Goal: Entertainment & Leisure: Consume media (video, audio)

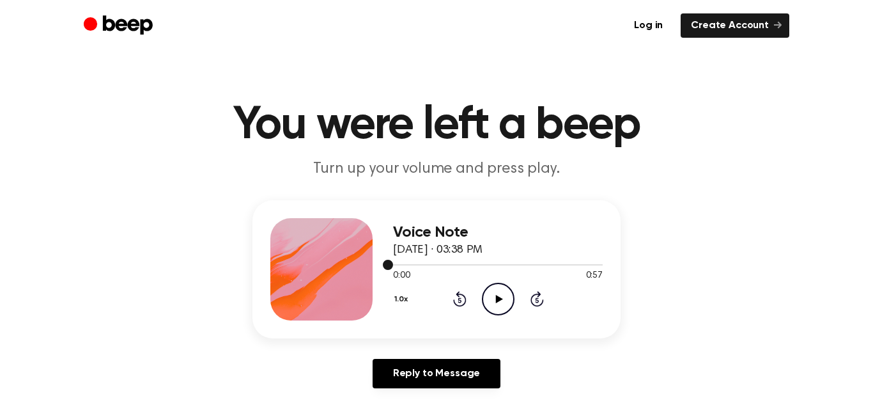
drag, startPoint x: 434, startPoint y: 263, endPoint x: 510, endPoint y: 263, distance: 76.1
click at [510, 263] on div at bounding box center [498, 264] width 210 height 10
click at [508, 264] on div at bounding box center [498, 264] width 210 height 1
click at [438, 265] on div at bounding box center [498, 264] width 210 height 10
click at [401, 265] on div at bounding box center [498, 264] width 210 height 10
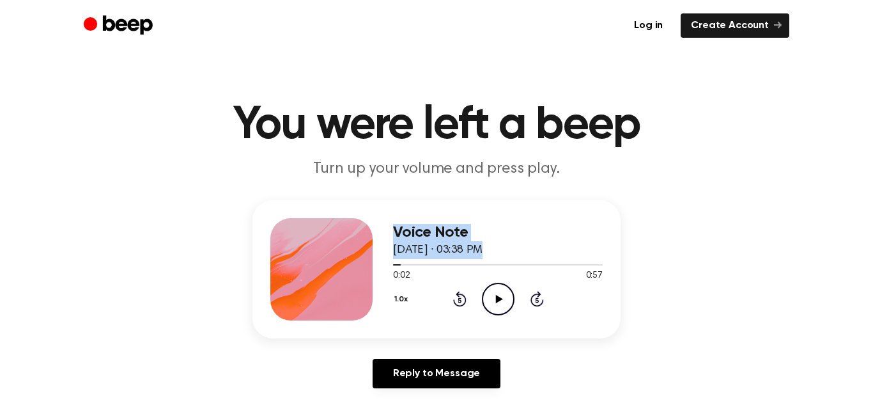
drag, startPoint x: 394, startPoint y: 265, endPoint x: 351, endPoint y: 261, distance: 43.6
click at [351, 261] on div "Voice Note [DATE] · 03:38 PM 0:02 0:57 Your browser does not support the [objec…" at bounding box center [437, 269] width 368 height 138
click at [386, 264] on div "Voice Note [DATE] · 03:38 PM 0:02 0:57 Your browser does not support the [objec…" at bounding box center [437, 269] width 368 height 138
click at [398, 265] on span at bounding box center [396, 265] width 10 height 10
click at [463, 296] on icon at bounding box center [459, 298] width 13 height 15
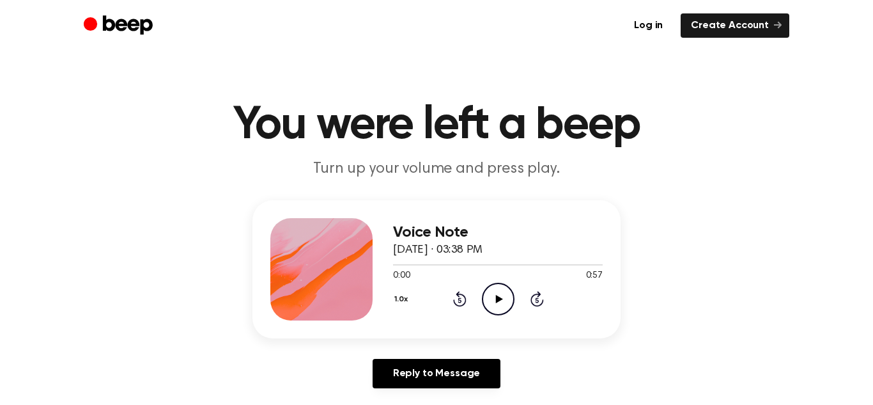
click at [461, 296] on icon "Rewind 5 seconds" at bounding box center [460, 298] width 14 height 17
click at [473, 293] on div "1.0x Rewind 5 seconds Play Audio Skip 5 seconds" at bounding box center [498, 299] width 210 height 33
click at [530, 293] on icon "Skip 5 seconds" at bounding box center [537, 298] width 14 height 17
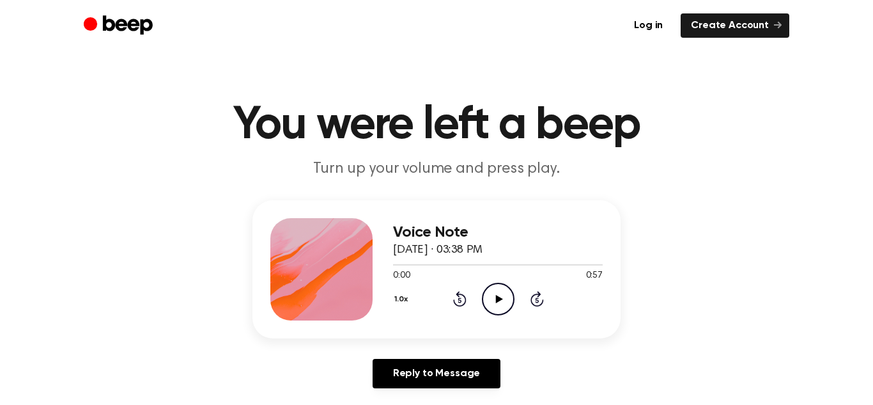
click at [530, 293] on icon "Skip 5 seconds" at bounding box center [537, 298] width 14 height 17
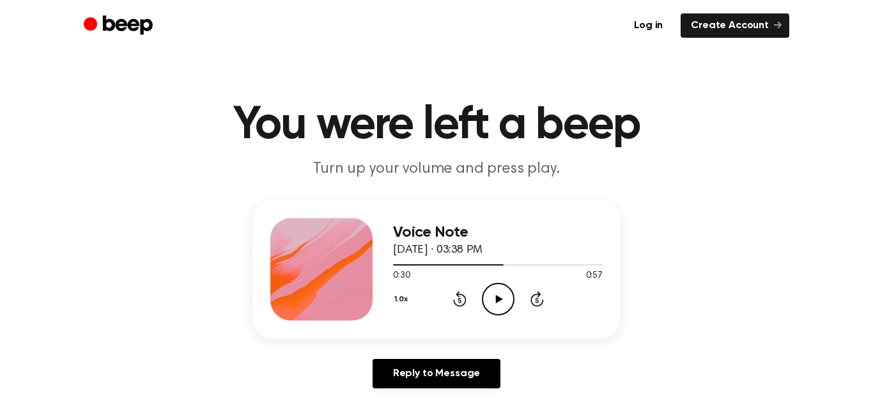
click at [530, 293] on icon "Skip 5 seconds" at bounding box center [537, 298] width 14 height 17
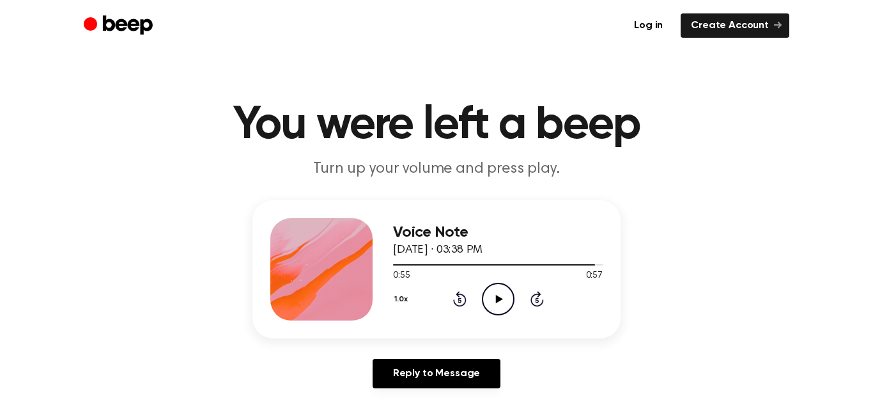
click at [530, 293] on icon "Skip 5 seconds" at bounding box center [537, 298] width 14 height 17
click at [457, 296] on icon "Rewind 5 seconds" at bounding box center [460, 298] width 14 height 17
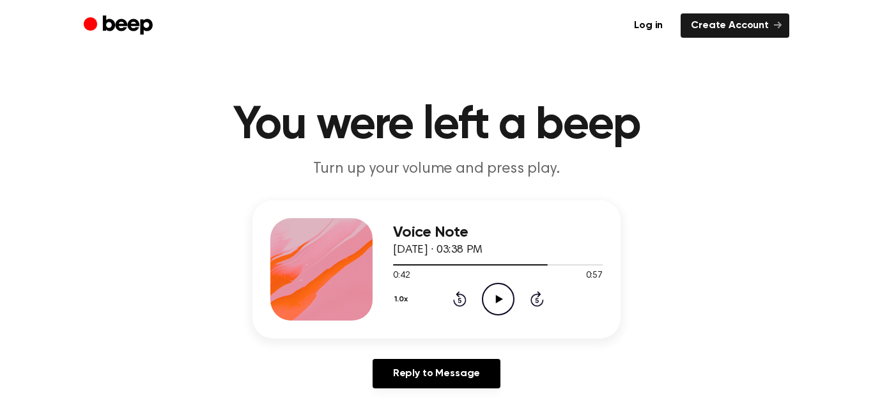
click at [457, 296] on icon "Rewind 5 seconds" at bounding box center [460, 298] width 14 height 17
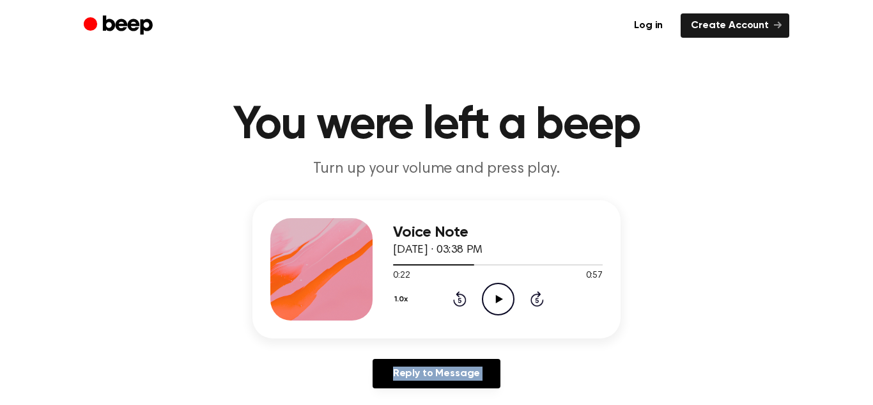
click at [457, 296] on icon "Rewind 5 seconds" at bounding box center [460, 298] width 14 height 17
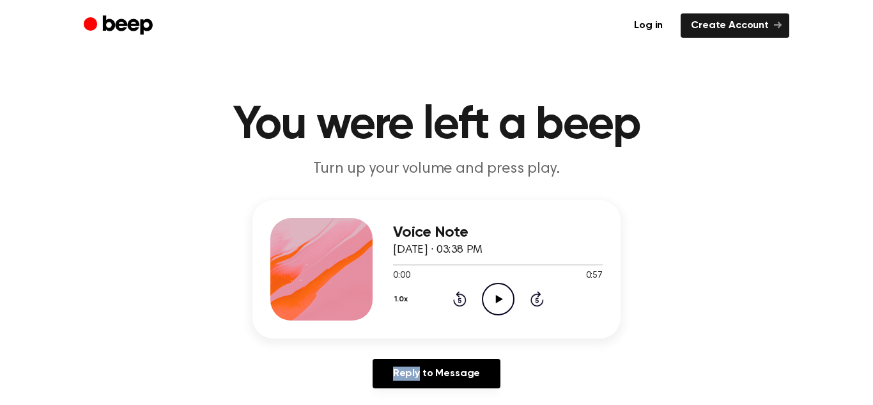
click at [457, 296] on icon "Rewind 5 seconds" at bounding box center [460, 298] width 14 height 17
click at [425, 329] on div "Voice Note [DATE] · 03:38 PM 0:00 0:57 Your browser does not support the [objec…" at bounding box center [437, 269] width 368 height 138
click at [394, 299] on button "1.0x" at bounding box center [403, 299] width 20 height 22
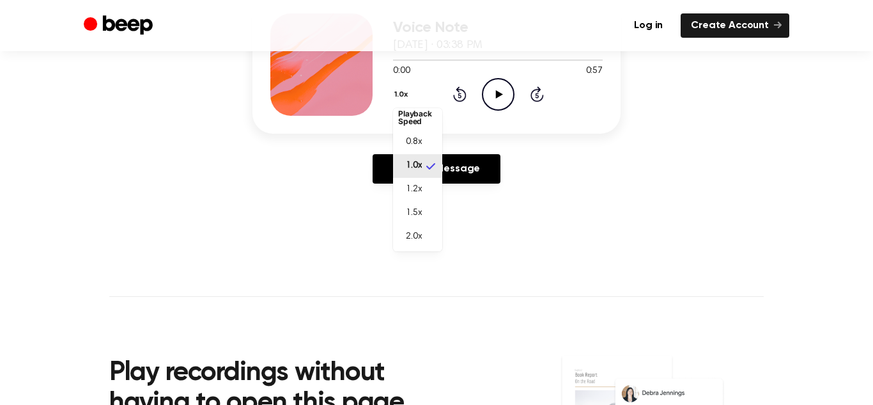
scroll to position [201, 0]
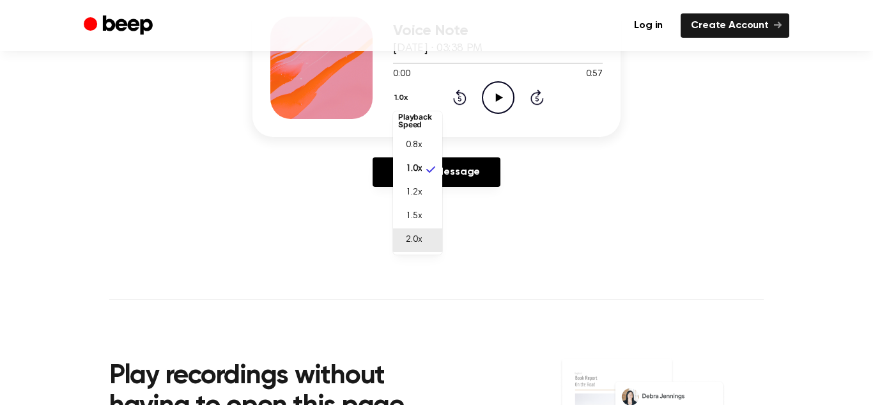
click at [418, 245] on span "2.0x" at bounding box center [414, 239] width 16 height 13
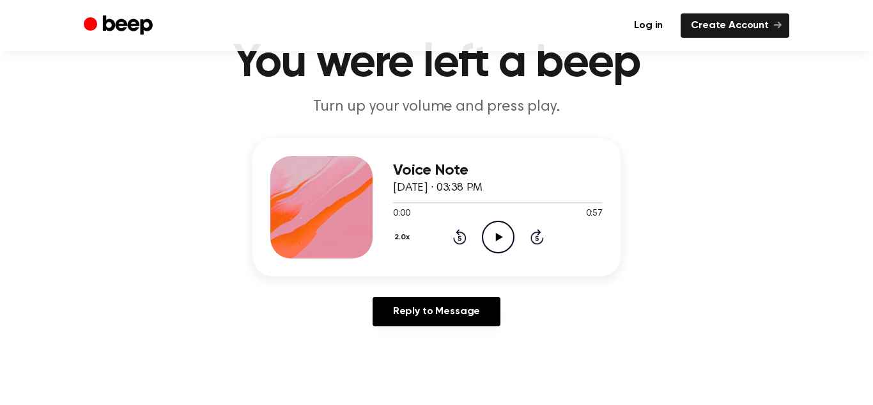
scroll to position [24, 0]
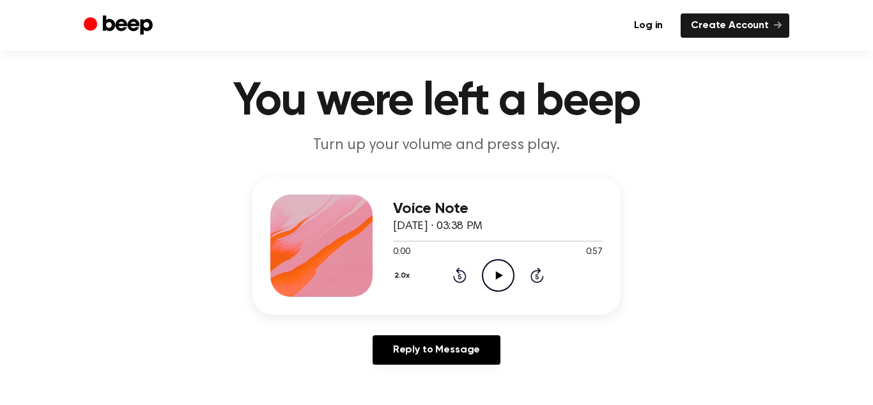
click at [497, 282] on icon "Play Audio" at bounding box center [498, 275] width 33 height 33
click at [397, 279] on button "2.0x" at bounding box center [404, 276] width 22 height 22
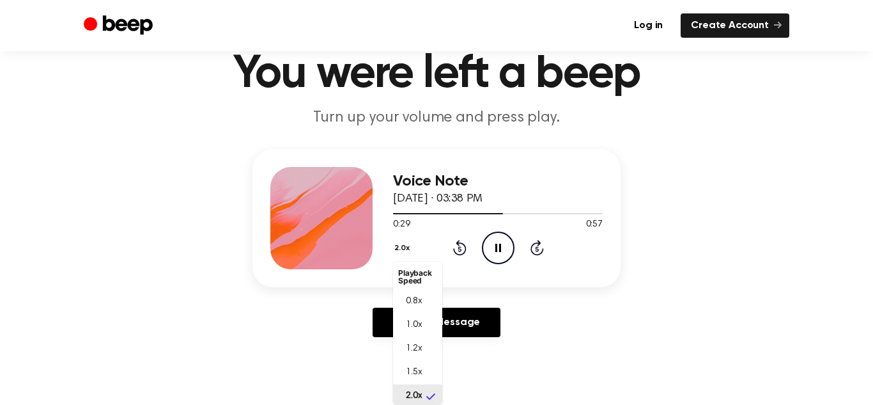
scroll to position [3, 0]
click at [416, 325] on span "1.0x" at bounding box center [414, 321] width 16 height 13
click at [499, 244] on icon at bounding box center [498, 248] width 6 height 8
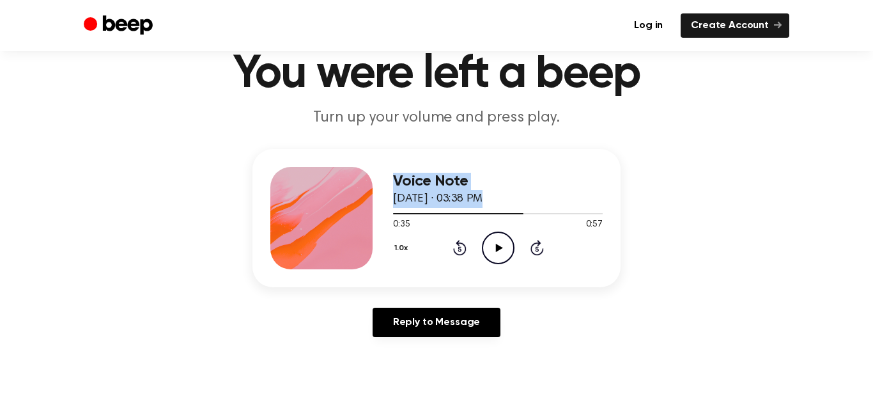
drag, startPoint x: 520, startPoint y: 213, endPoint x: 92, endPoint y: 196, distance: 428.7
click at [92, 196] on div "Voice Note [DATE] · 03:38 PM 0:35 0:57 Your browser does not support the [objec…" at bounding box center [436, 248] width 843 height 198
click at [524, 217] on div at bounding box center [498, 213] width 210 height 10
click at [391, 212] on div "Voice Note [DATE] · 03:38 PM 0:35 0:57 Your browser does not support the [objec…" at bounding box center [437, 218] width 368 height 138
click at [393, 213] on div at bounding box center [498, 213] width 210 height 1
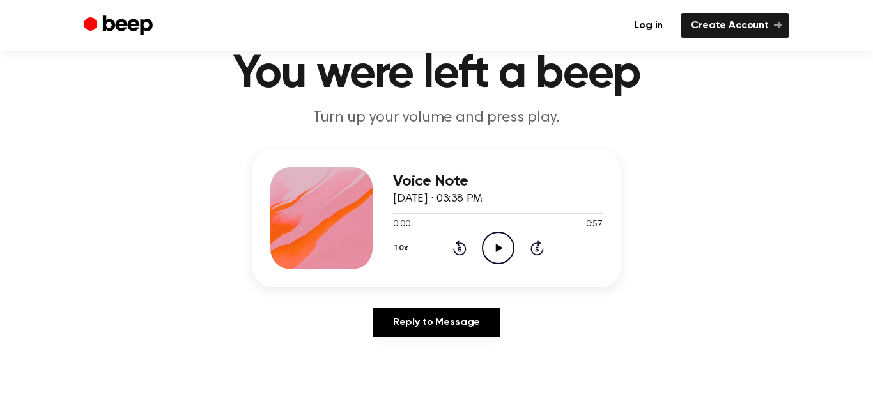
click at [700, 201] on div "Voice Note [DATE] · 03:38 PM 0:00 0:57 Your browser does not support the [objec…" at bounding box center [436, 248] width 843 height 198
click at [504, 243] on icon "Play Audio" at bounding box center [498, 247] width 33 height 33
click at [500, 245] on icon at bounding box center [498, 248] width 6 height 8
click at [500, 245] on icon "Play Audio" at bounding box center [498, 247] width 33 height 33
click at [499, 247] on icon "Pause Audio" at bounding box center [498, 247] width 33 height 33
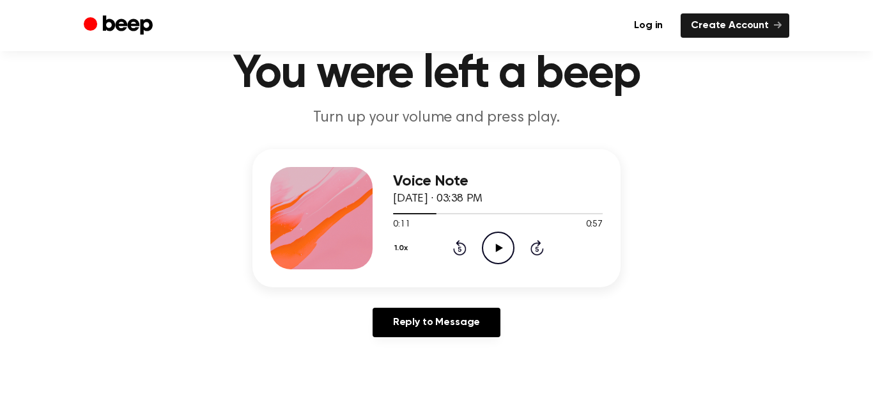
click at [499, 247] on icon at bounding box center [498, 248] width 7 height 8
click at [334, 210] on div at bounding box center [321, 218] width 102 height 102
click at [460, 245] on icon "Rewind 5 seconds" at bounding box center [460, 247] width 14 height 17
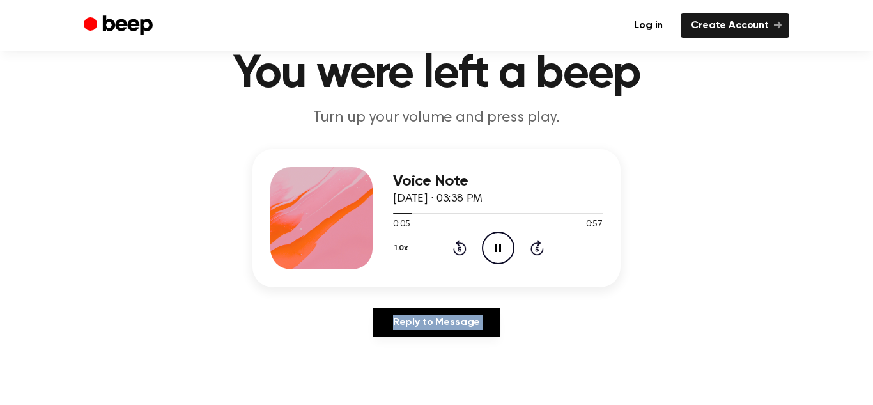
click at [460, 245] on icon "Rewind 5 seconds" at bounding box center [460, 247] width 14 height 17
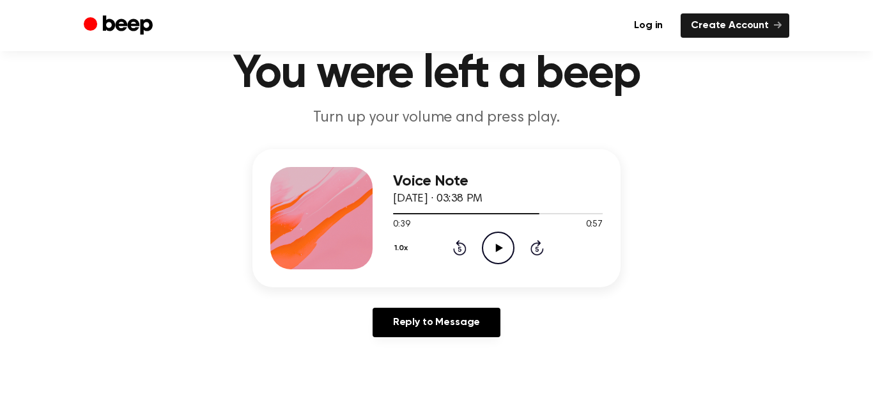
click at [495, 247] on icon "Play Audio" at bounding box center [498, 247] width 33 height 33
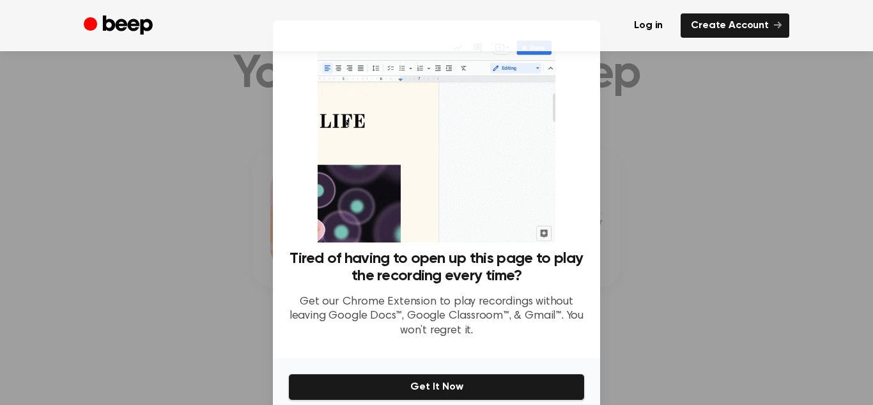
scroll to position [57, 0]
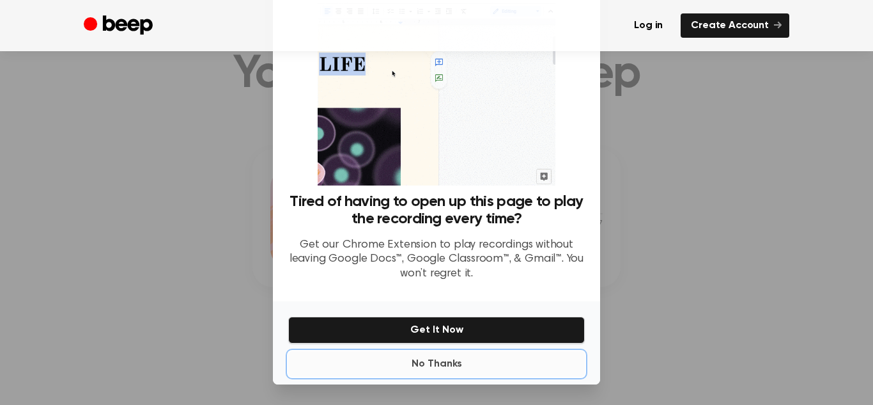
click at [476, 354] on button "No Thanks" at bounding box center [436, 364] width 297 height 26
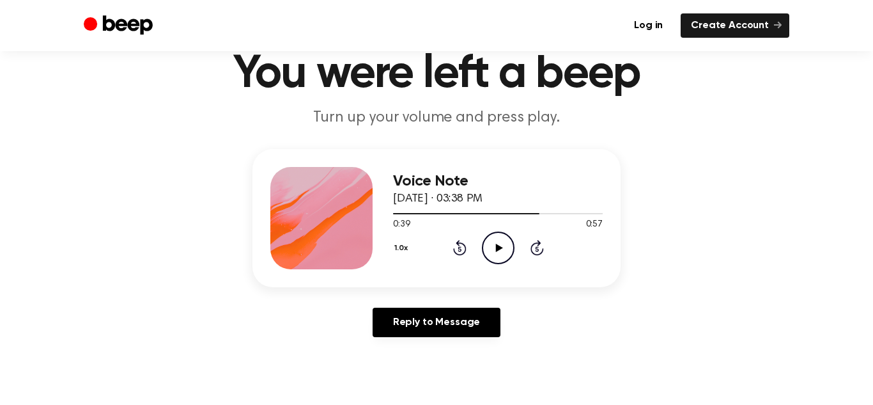
click at [504, 245] on icon "Play Audio" at bounding box center [498, 247] width 33 height 33
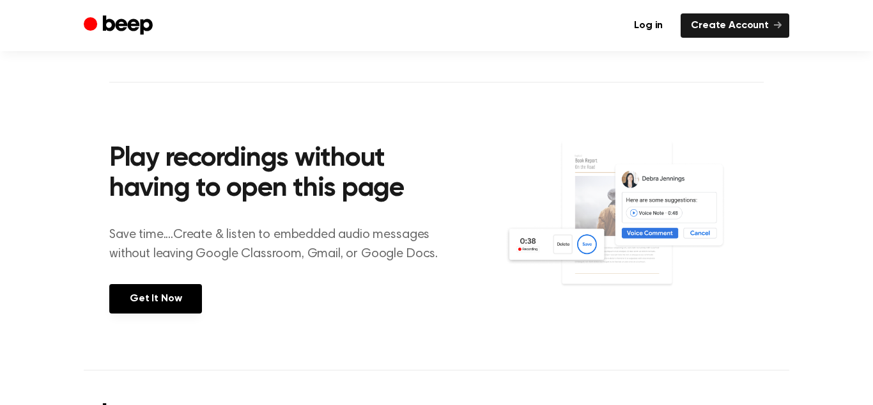
scroll to position [318, 0]
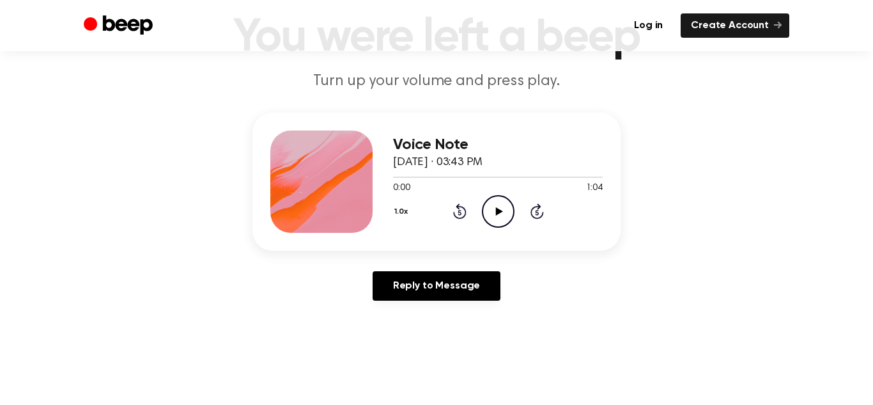
scroll to position [93, 0]
